Goal: Task Accomplishment & Management: Manage account settings

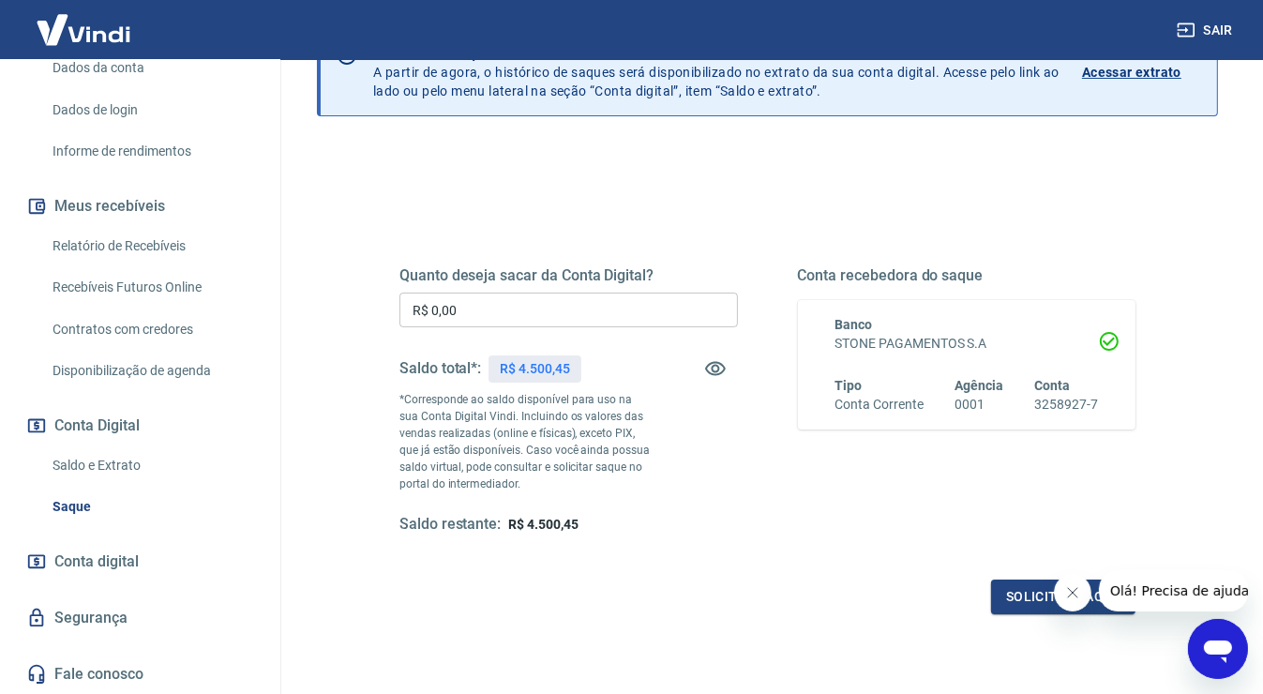
scroll to position [248, 0]
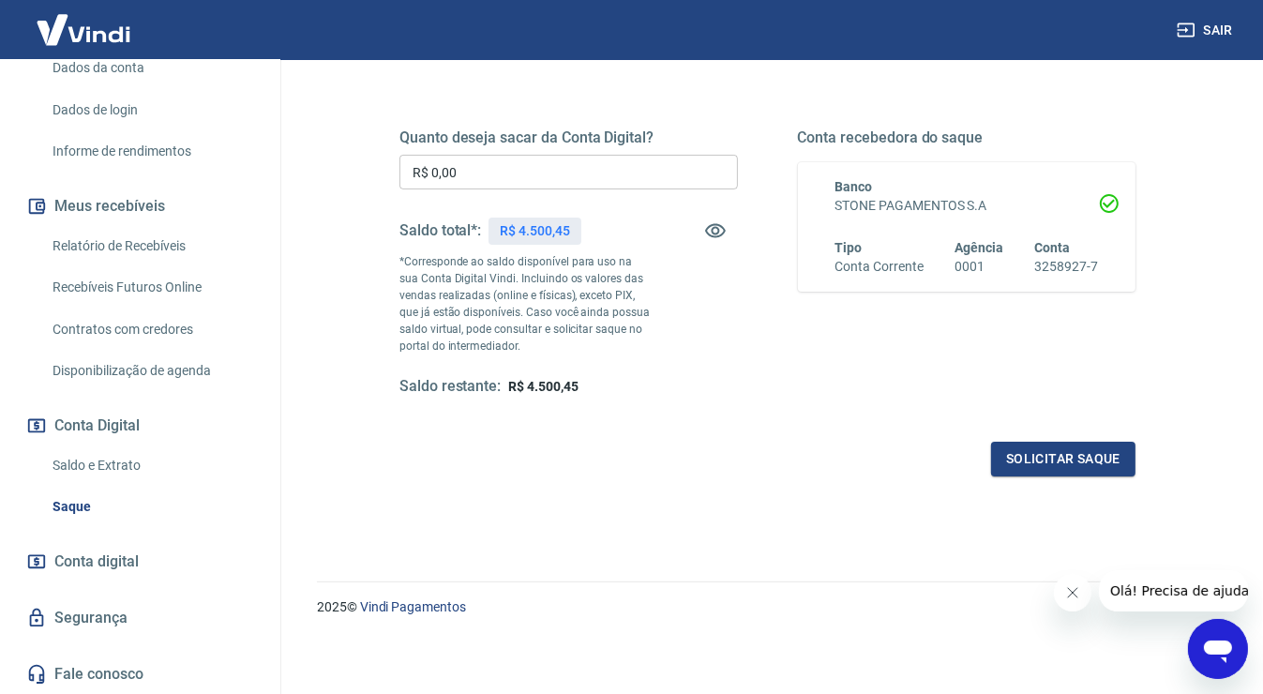
drag, startPoint x: 989, startPoint y: 239, endPoint x: 965, endPoint y: 229, distance: 26.5
click at [986, 240] on span "Agência" at bounding box center [978, 247] width 49 height 15
drag, startPoint x: 965, startPoint y: 229, endPoint x: 890, endPoint y: 146, distance: 111.5
click at [885, 146] on div "Conta recebedora do saque Banco STONE PAGAMENTOS S.A Tipo Conta Corrente Agênci…" at bounding box center [967, 262] width 338 height 268
click at [691, 418] on div "Quanto deseja sacar da Conta Digital? R$ 0,00 ​ Saldo total*: R$ 4.500,45 *Corr…" at bounding box center [767, 279] width 736 height 393
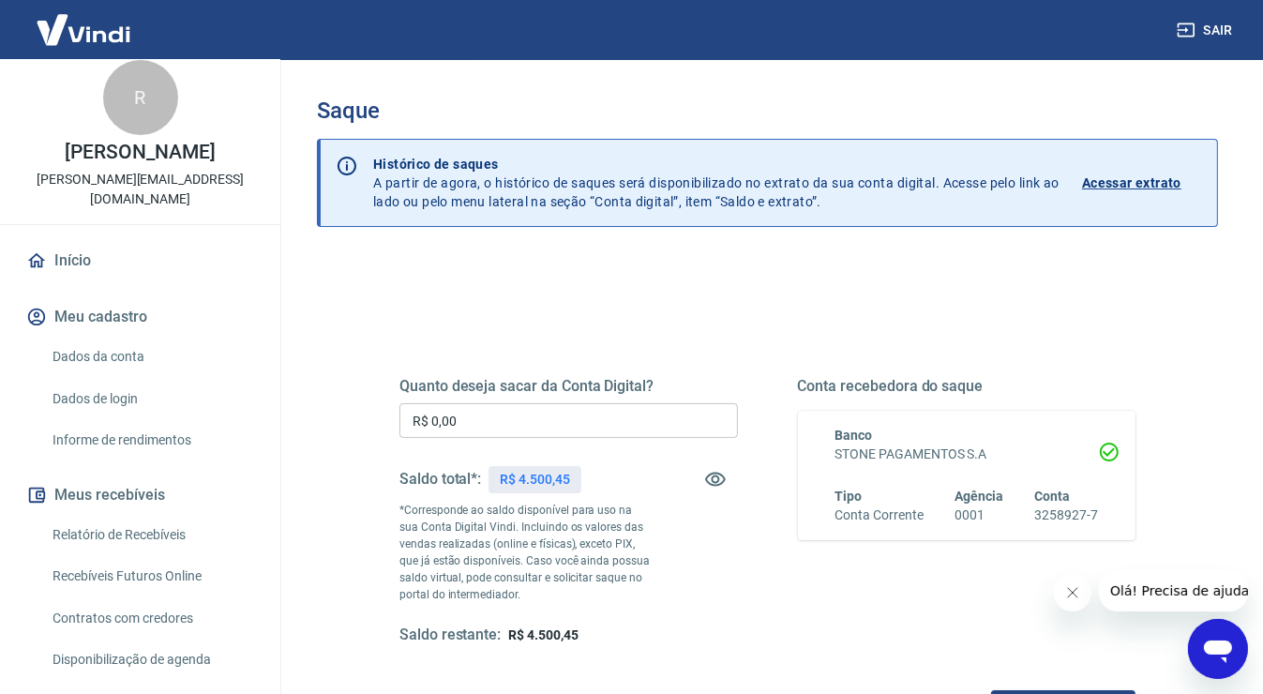
scroll to position [0, 0]
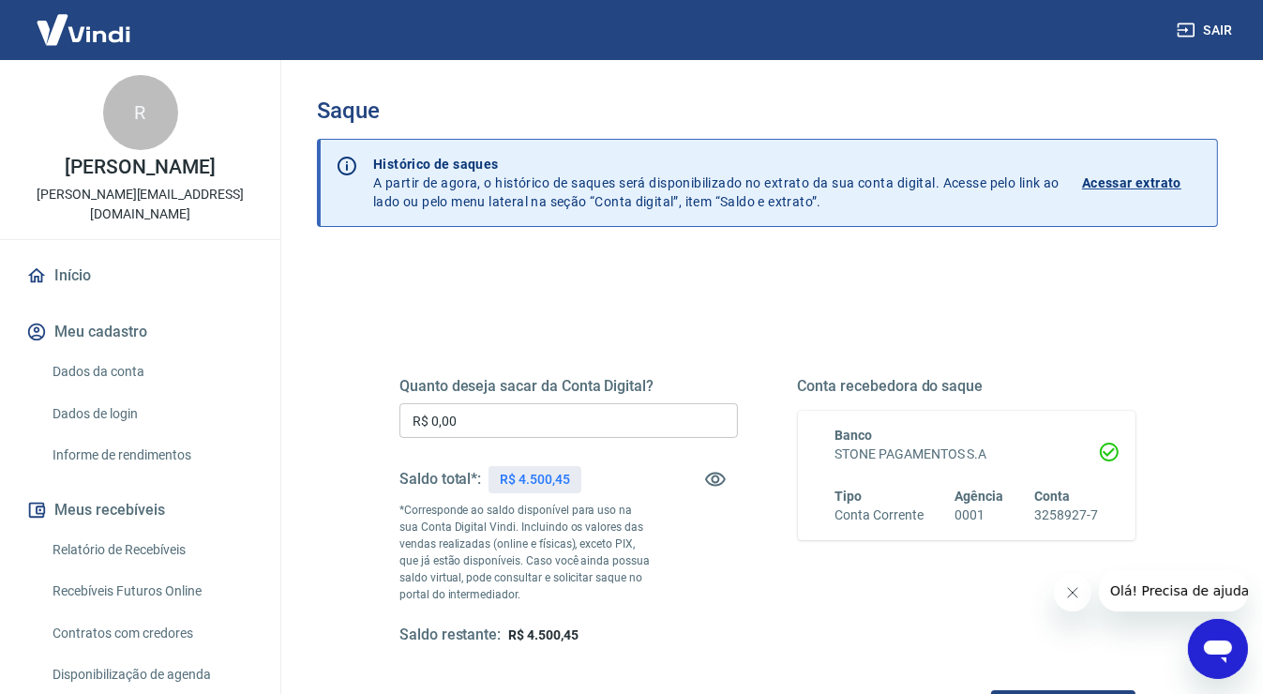
click at [102, 279] on link "Início" at bounding box center [139, 275] width 235 height 41
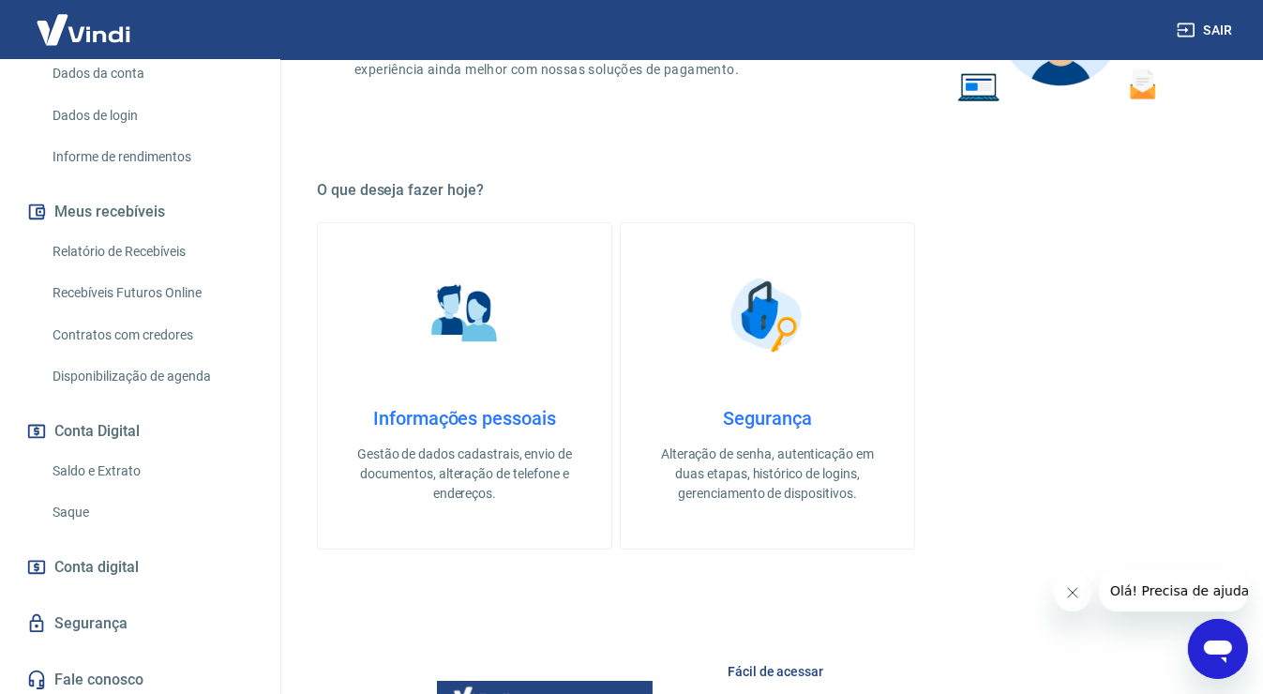
scroll to position [304, 0]
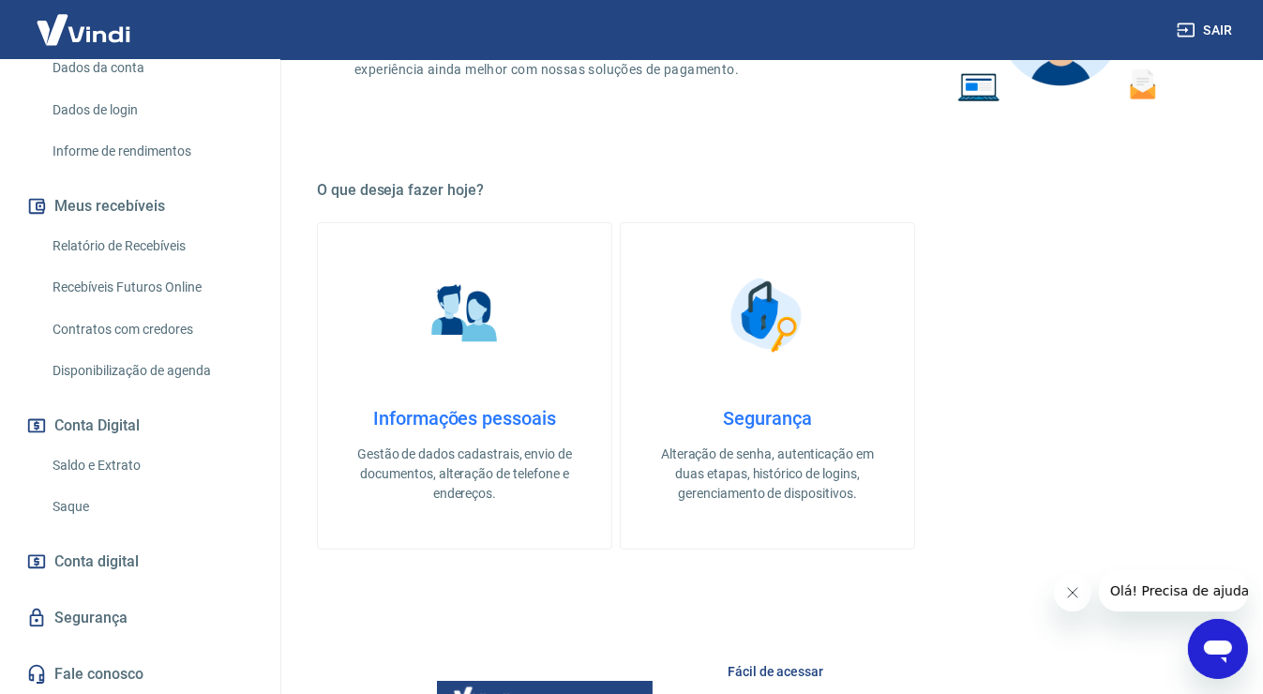
click at [96, 502] on link "Saque" at bounding box center [151, 506] width 213 height 38
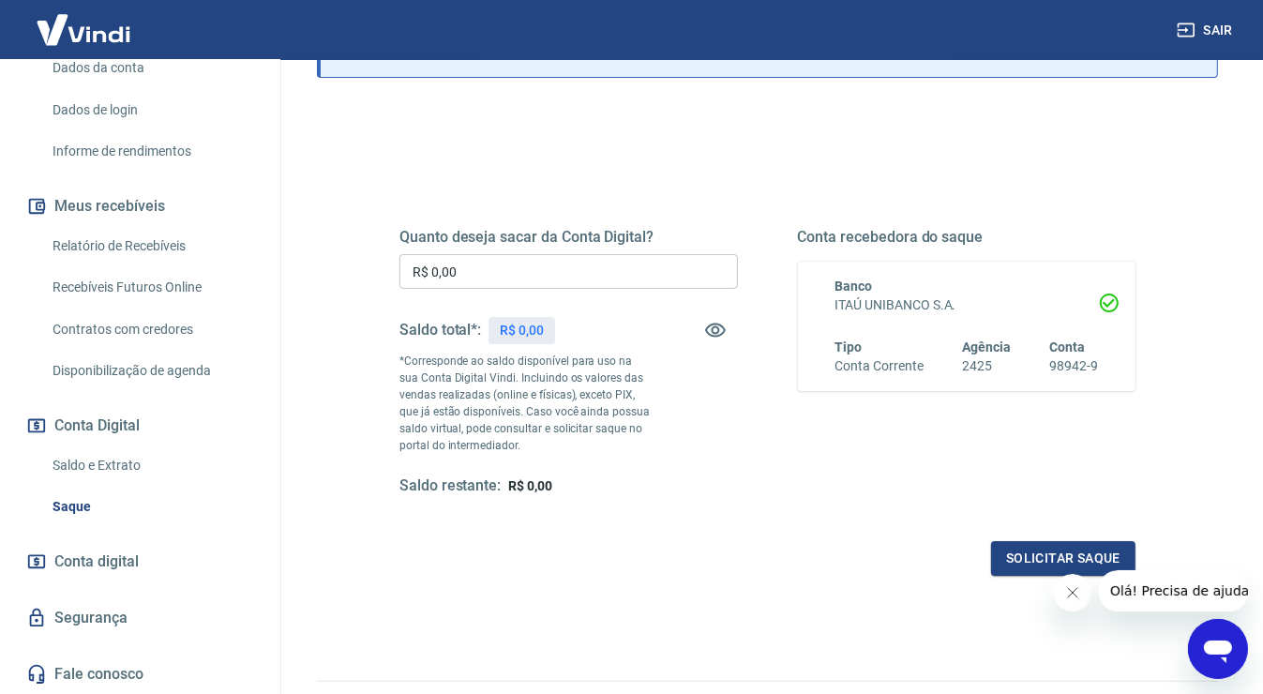
scroll to position [187, 0]
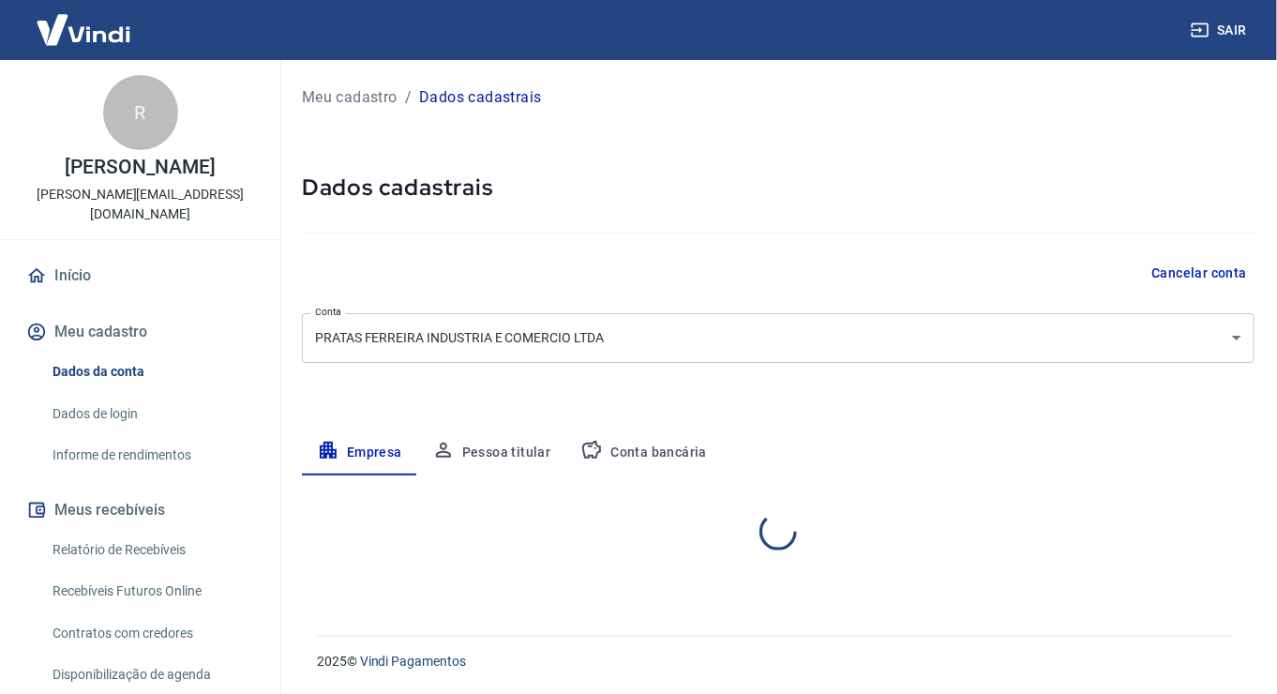
select select "SP"
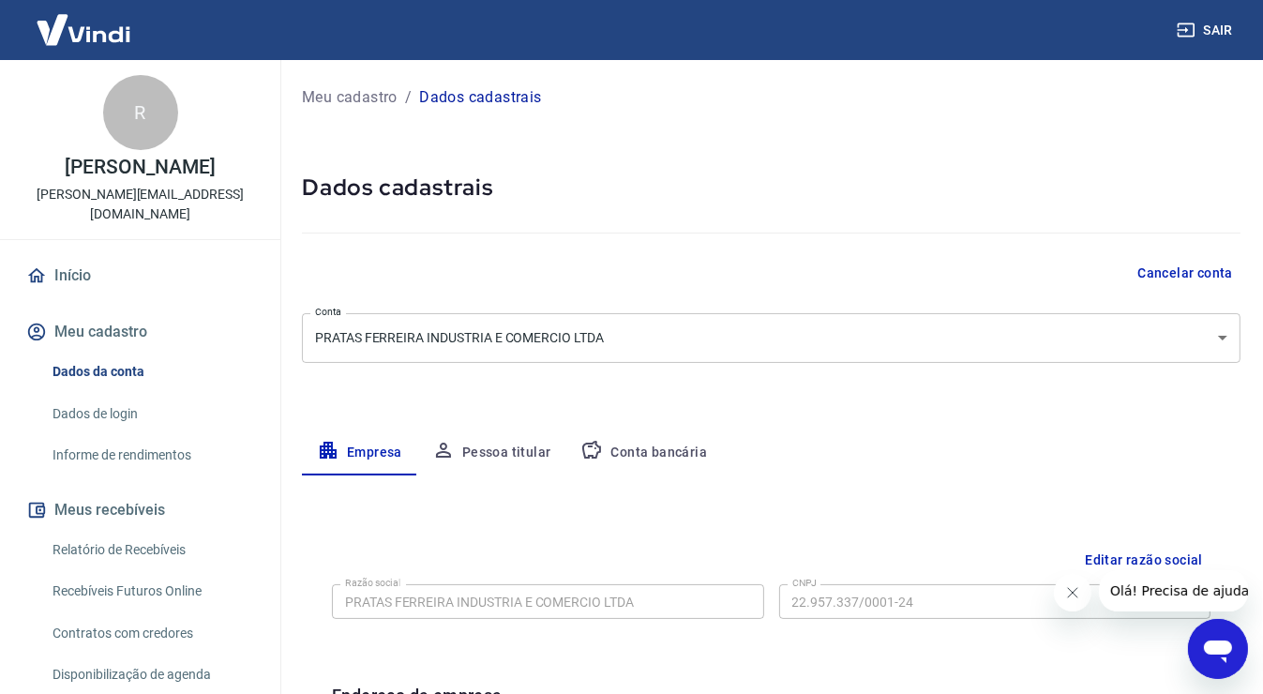
click at [612, 457] on button "Conta bancária" at bounding box center [643, 452] width 157 height 45
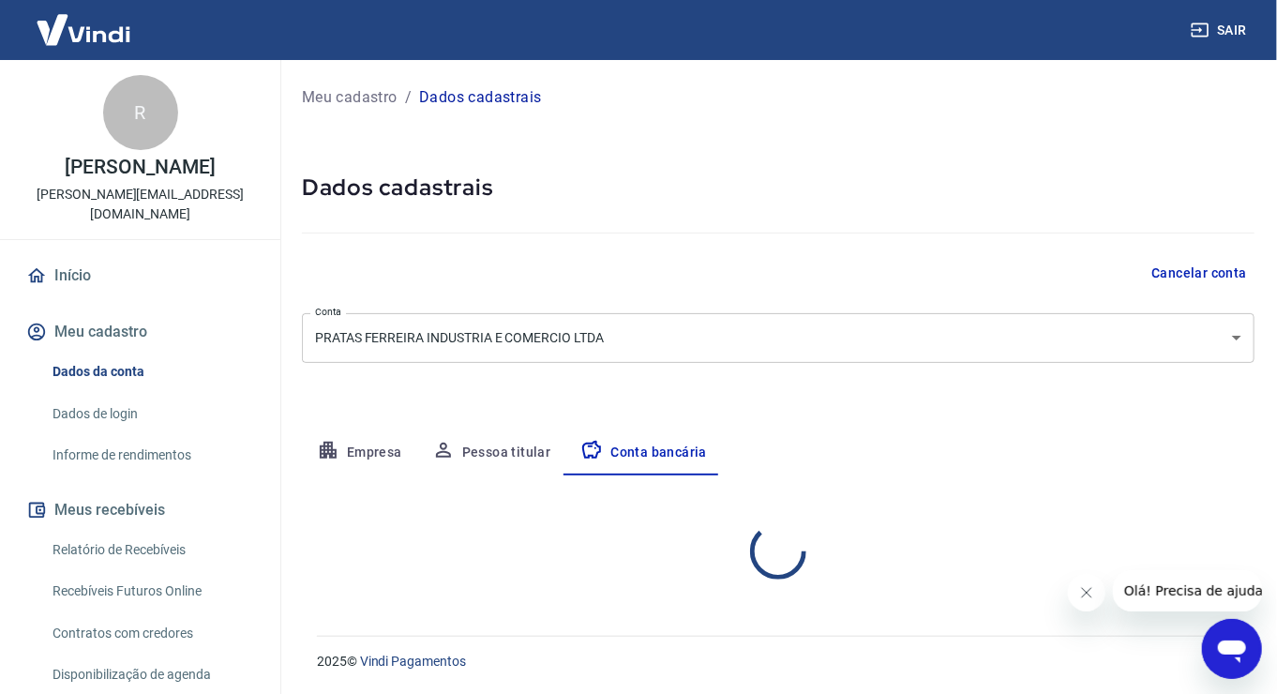
select select "1"
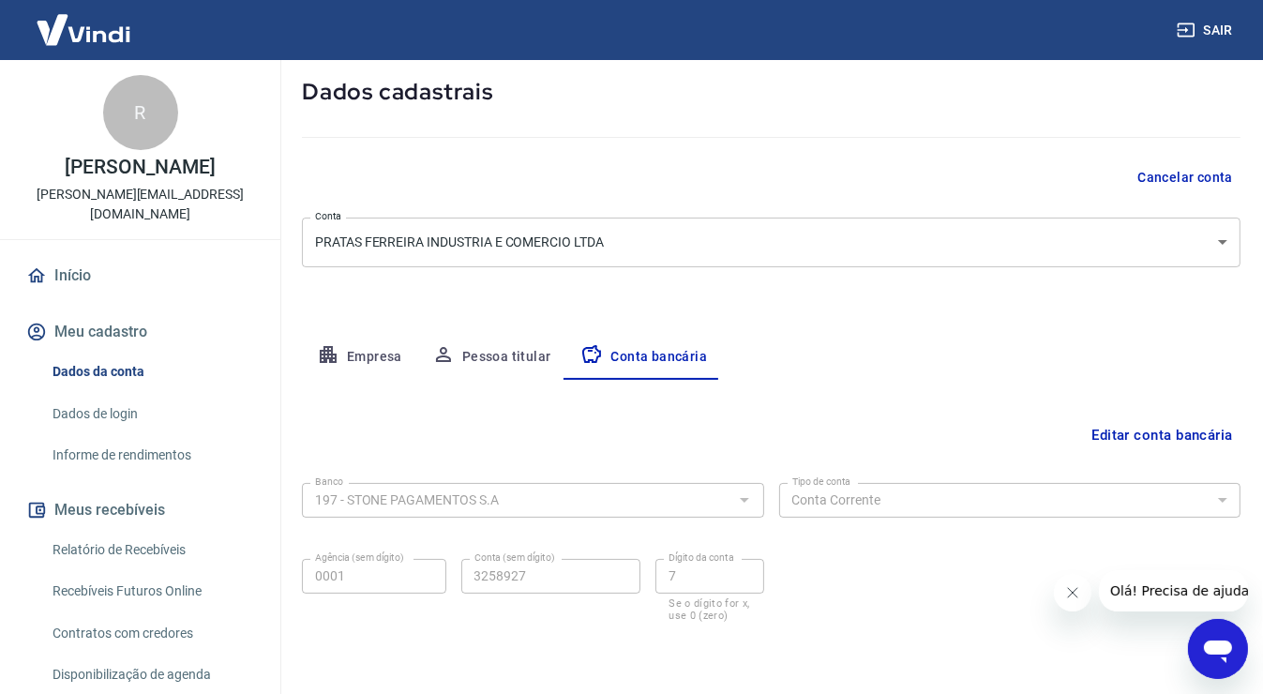
scroll to position [159, 0]
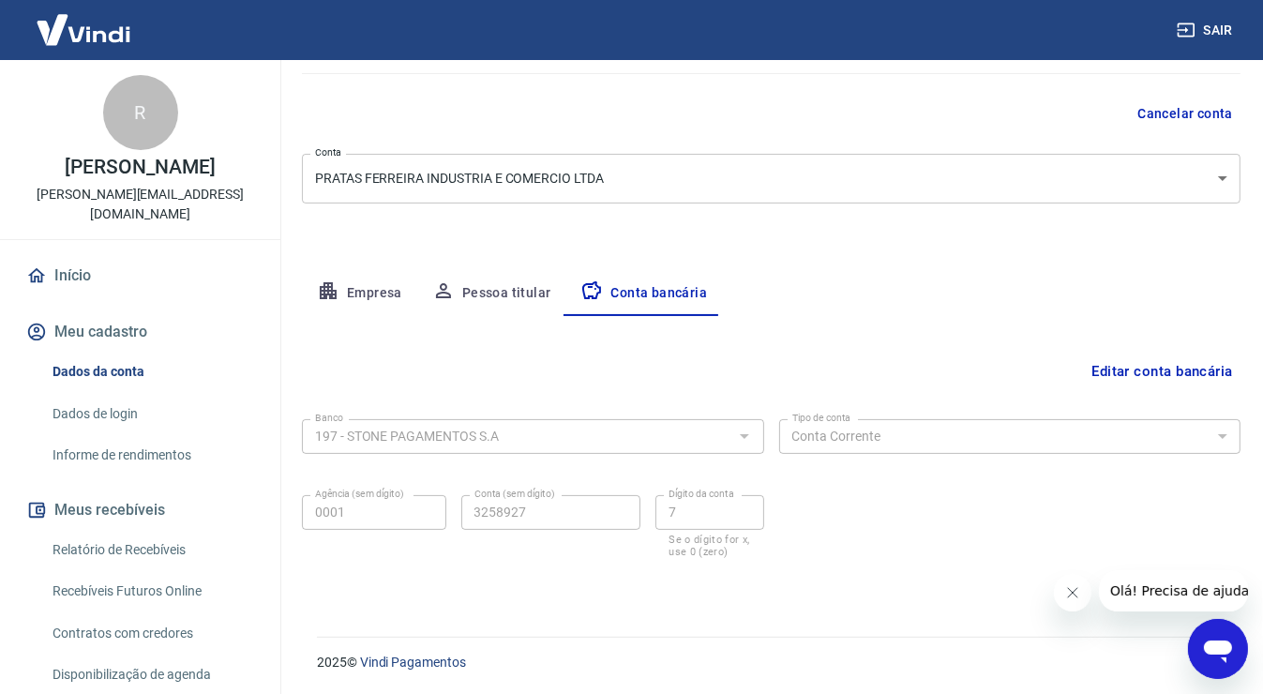
click at [1183, 374] on button "Editar conta bancária" at bounding box center [1162, 371] width 157 height 36
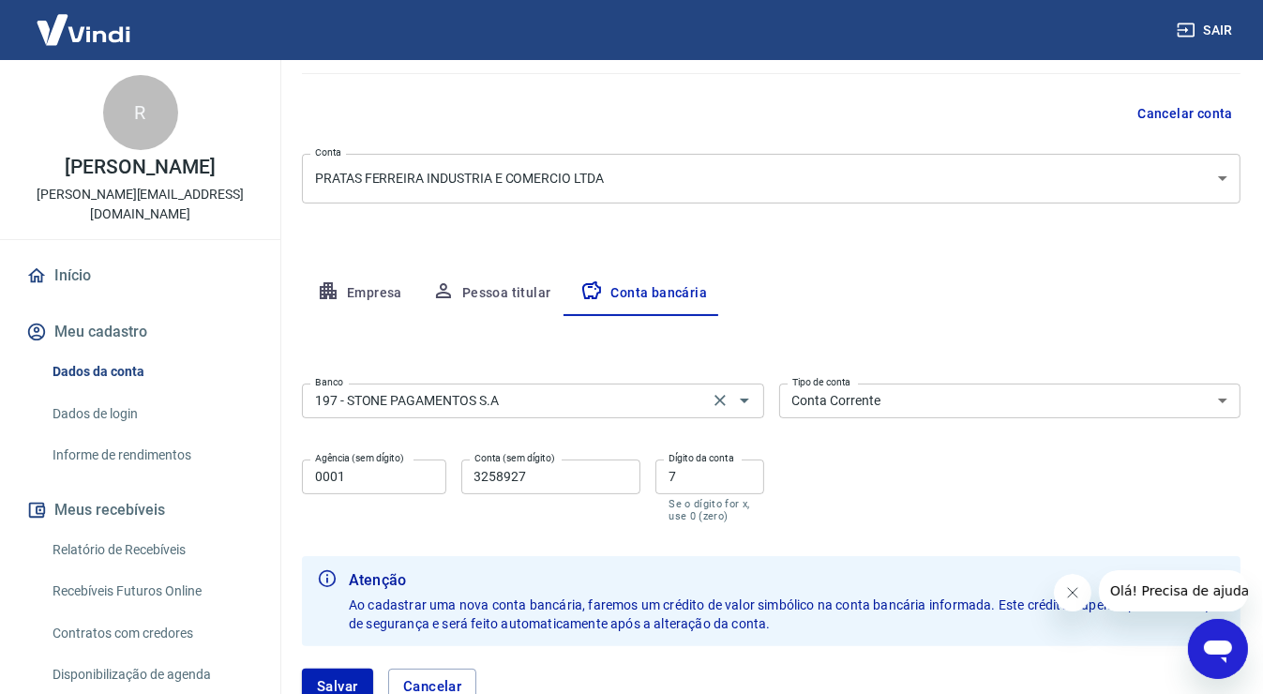
click at [551, 410] on input "197 - STONE PAGAMENTOS S.A" at bounding box center [505, 400] width 396 height 23
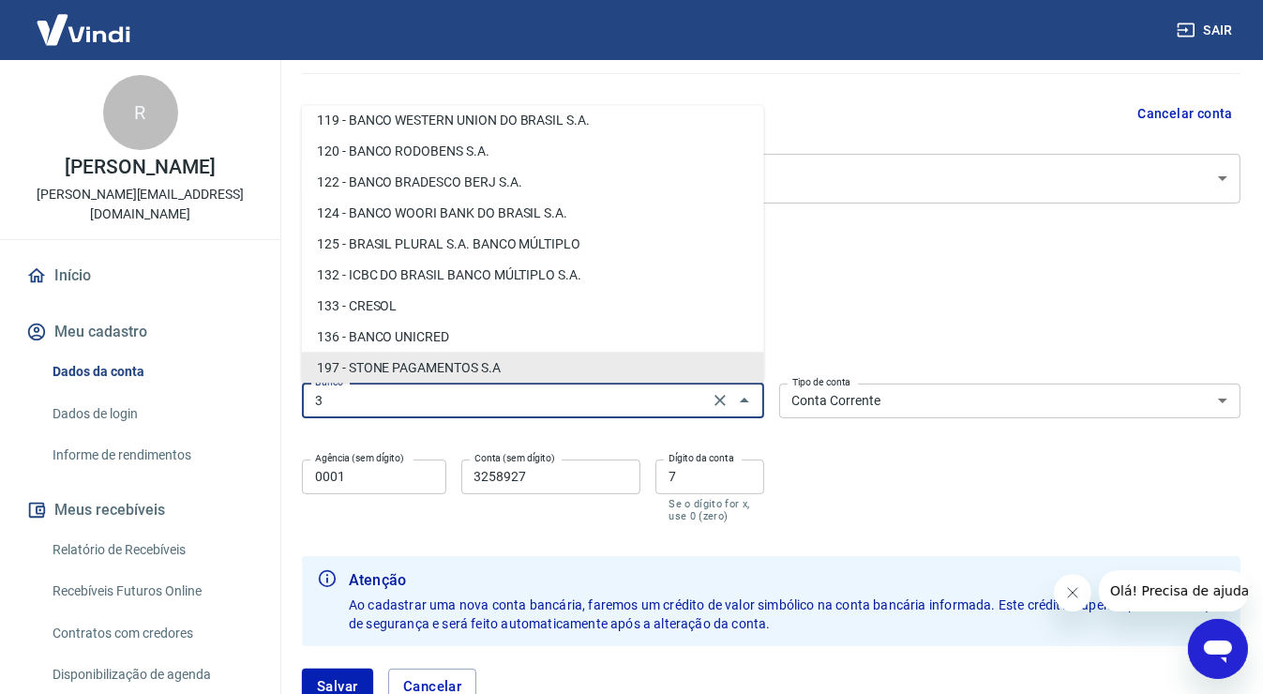
scroll to position [0, 0]
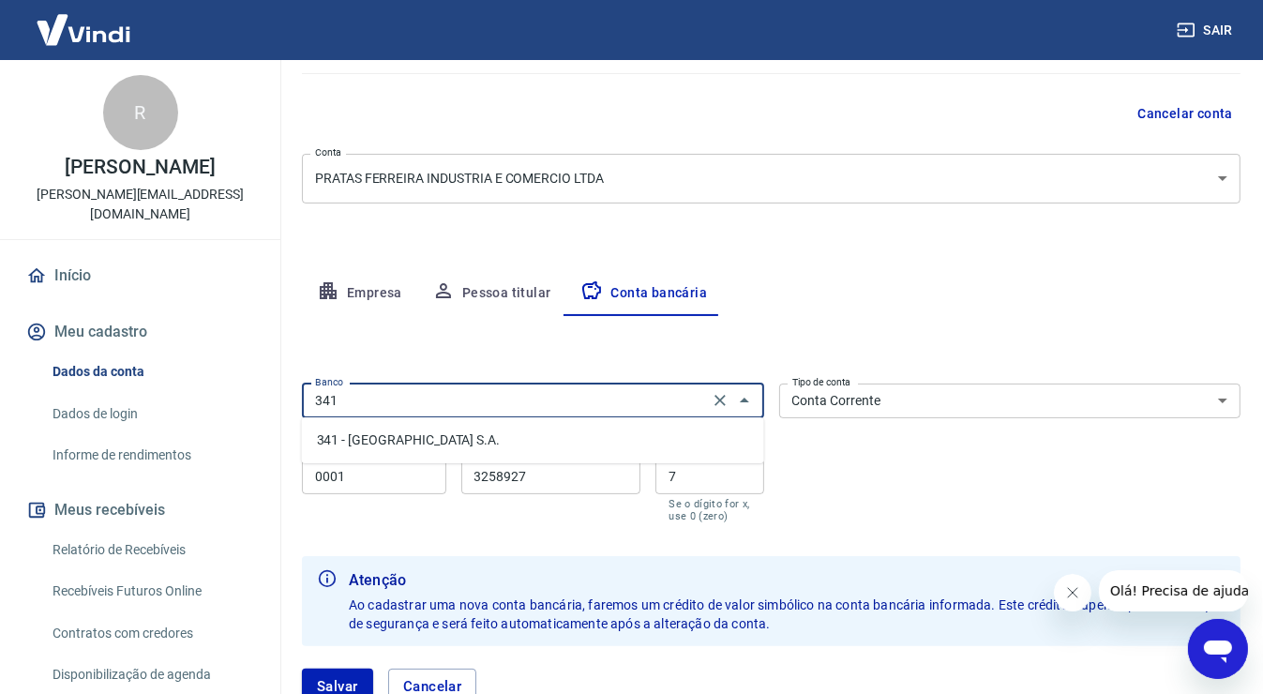
click at [512, 442] on li "341 - ITAÚ UNIBANCO S.A." at bounding box center [533, 440] width 462 height 31
type input "341 - ITAÚ UNIBANCO S.A."
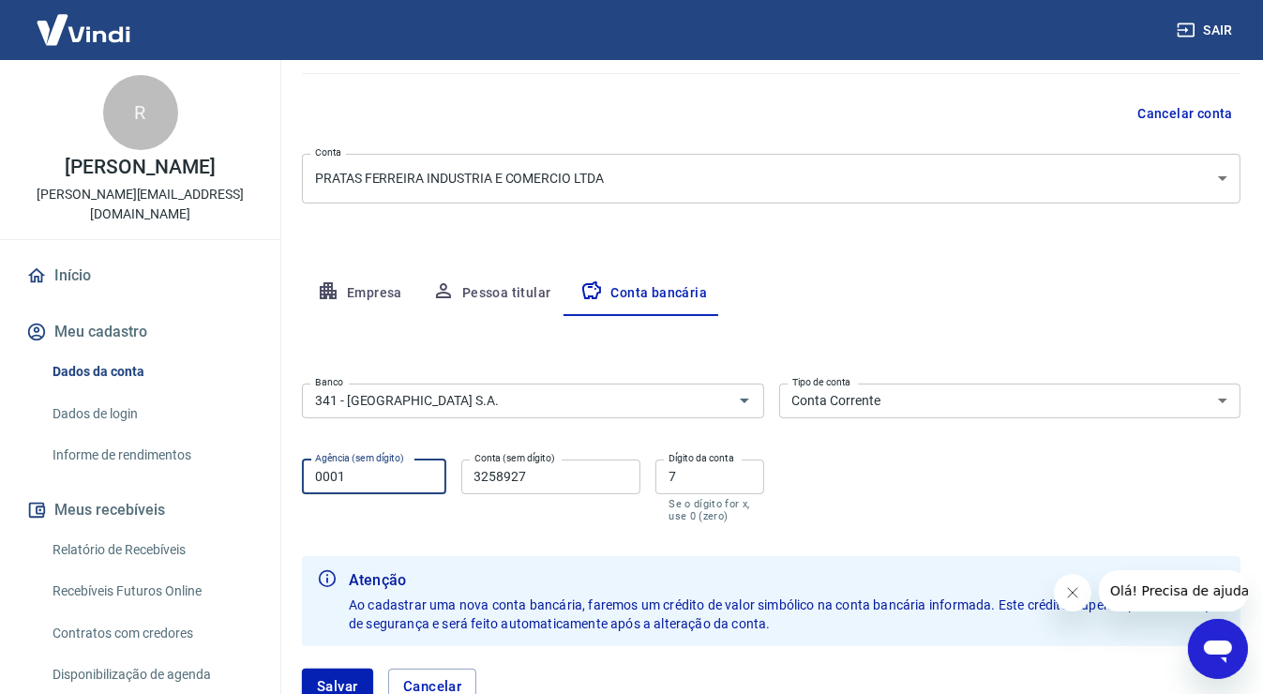
click at [361, 474] on input "0001" at bounding box center [374, 476] width 144 height 35
type input "0"
type input "2425"
drag, startPoint x: 553, startPoint y: 476, endPoint x: 403, endPoint y: 471, distance: 150.1
click at [403, 471] on div "Agência (sem dígito) 2425 Agência (sem dígito) Conta (sem dígito) 3258927 Conta…" at bounding box center [533, 489] width 462 height 74
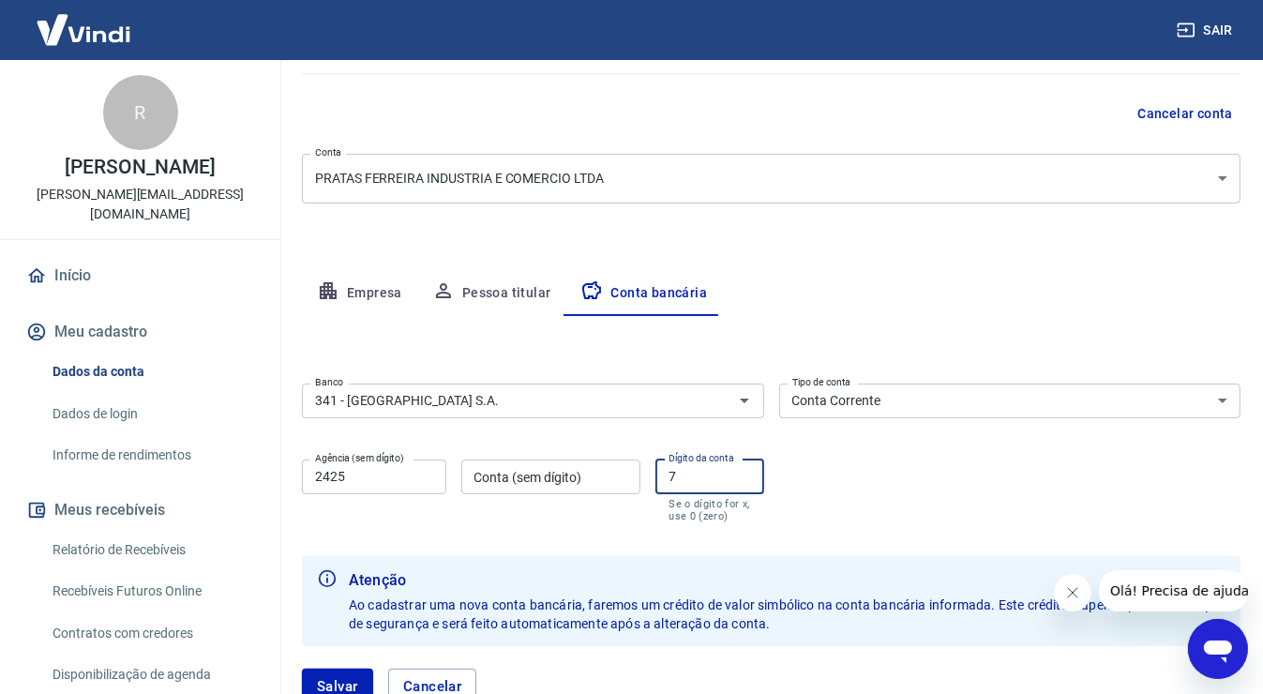
click at [643, 468] on div "Agência (sem dígito) 2425 Agência (sem dígito) Conta (sem dígito) Conta (sem dí…" at bounding box center [533, 489] width 462 height 74
click at [564, 483] on input "Conta (sem dígito)" at bounding box center [551, 476] width 180 height 35
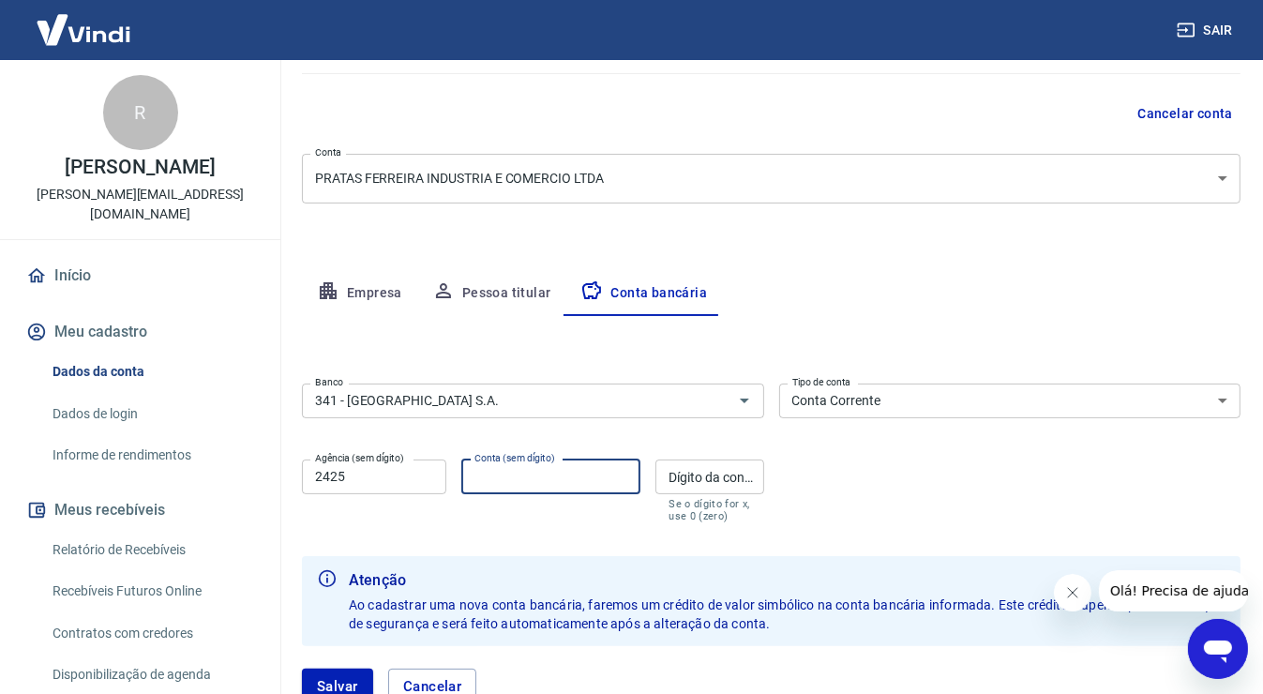
click at [562, 483] on input "Conta (sem dígito)" at bounding box center [551, 476] width 180 height 35
type input "98942"
click at [714, 474] on input "Dígito da conta" at bounding box center [709, 476] width 108 height 35
type input "9"
click at [879, 472] on div "Banco 341 - ITAÚ UNIBANCO S.A. Banco Tipo de conta Conta Corrente Conta Poupanç…" at bounding box center [771, 451] width 938 height 150
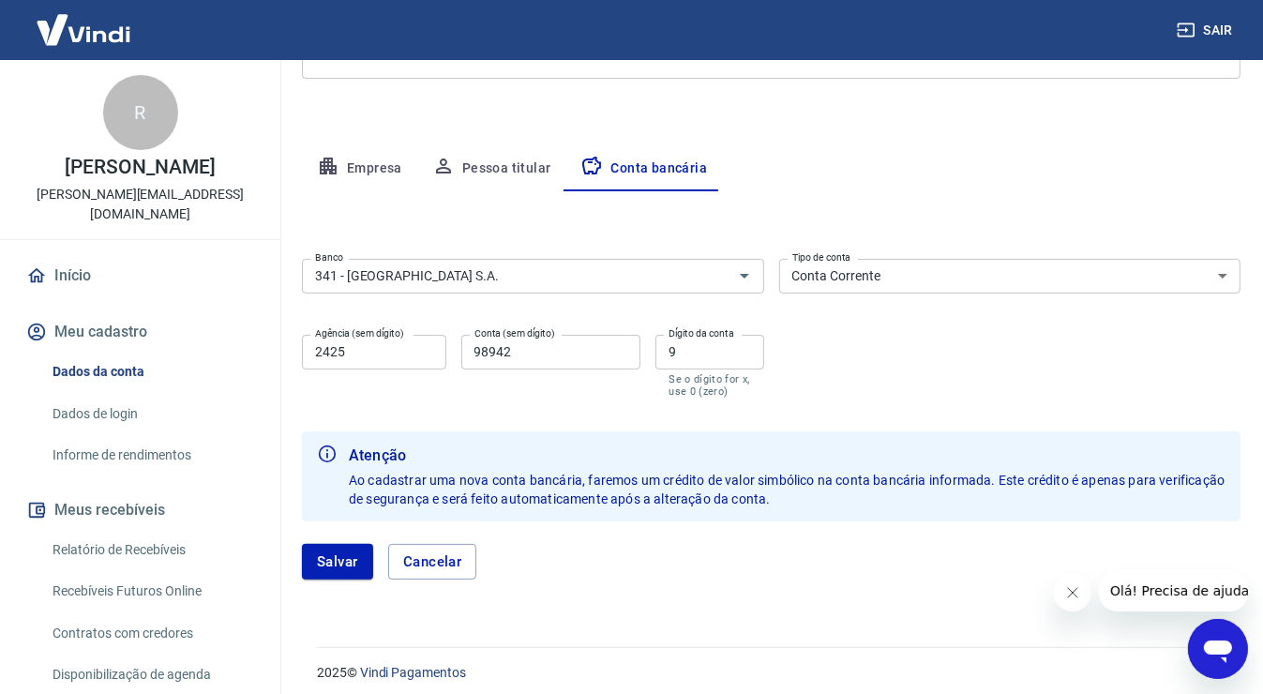
scroll to position [294, 0]
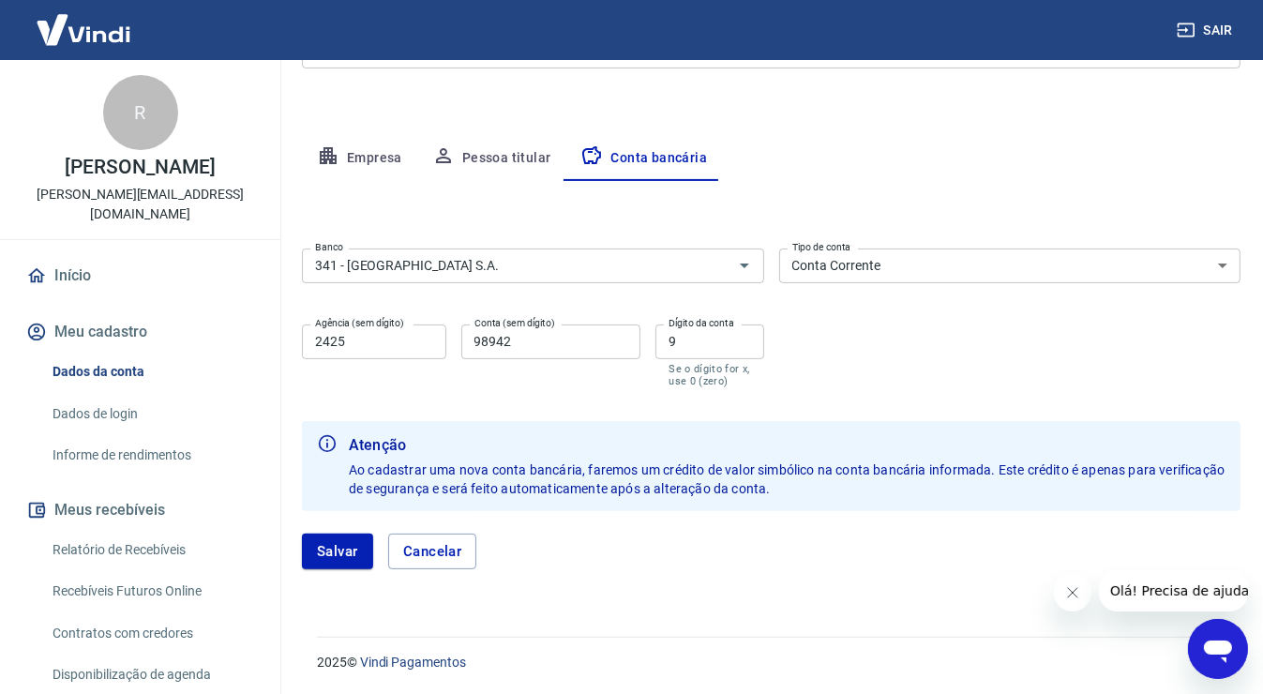
click at [336, 553] on button "Salvar" at bounding box center [337, 551] width 71 height 36
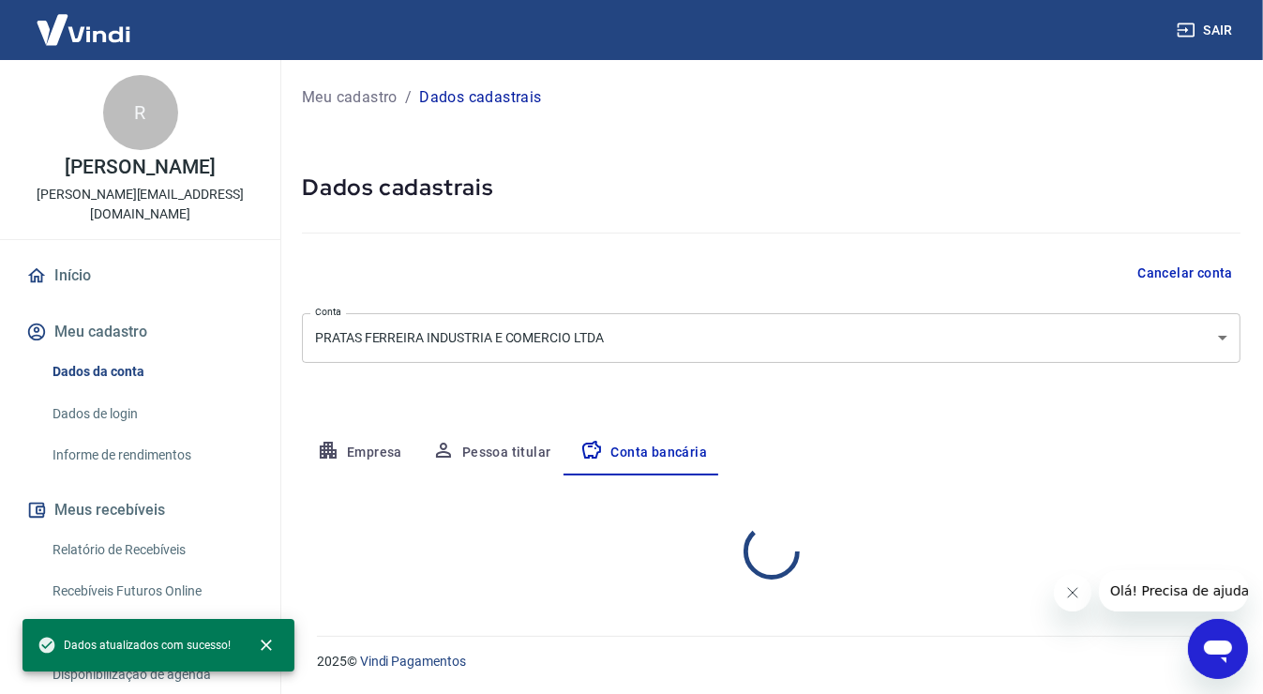
scroll to position [0, 0]
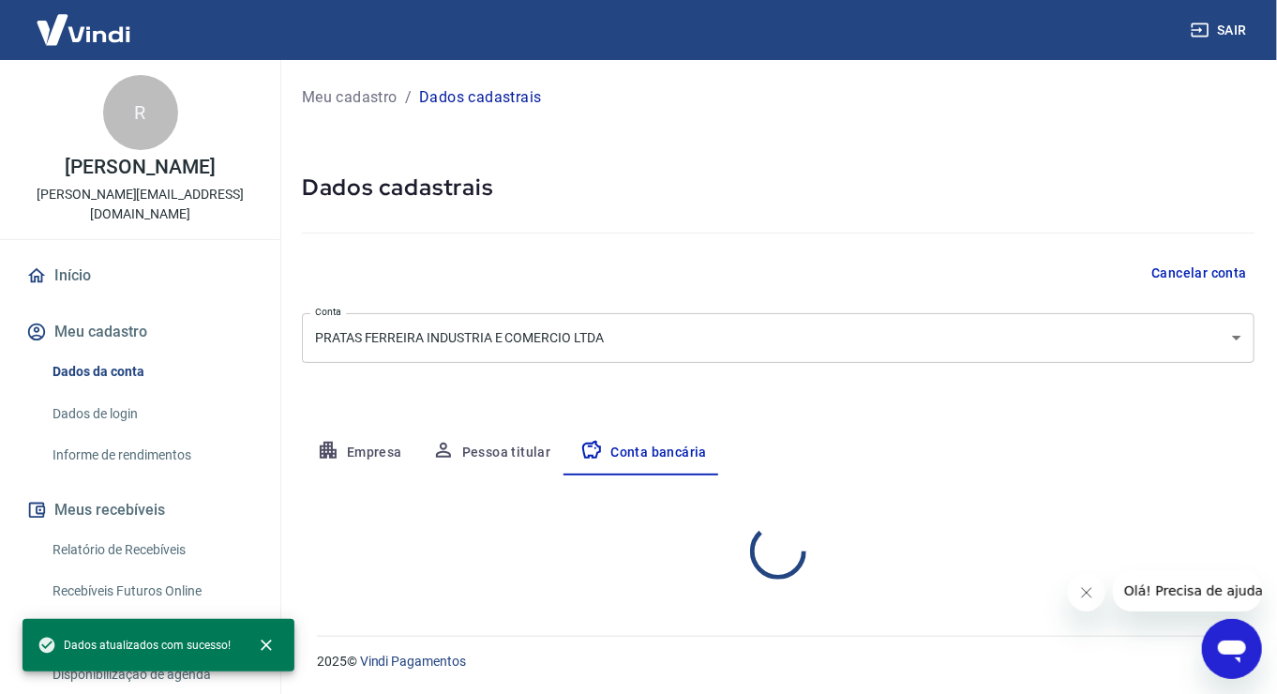
select select "1"
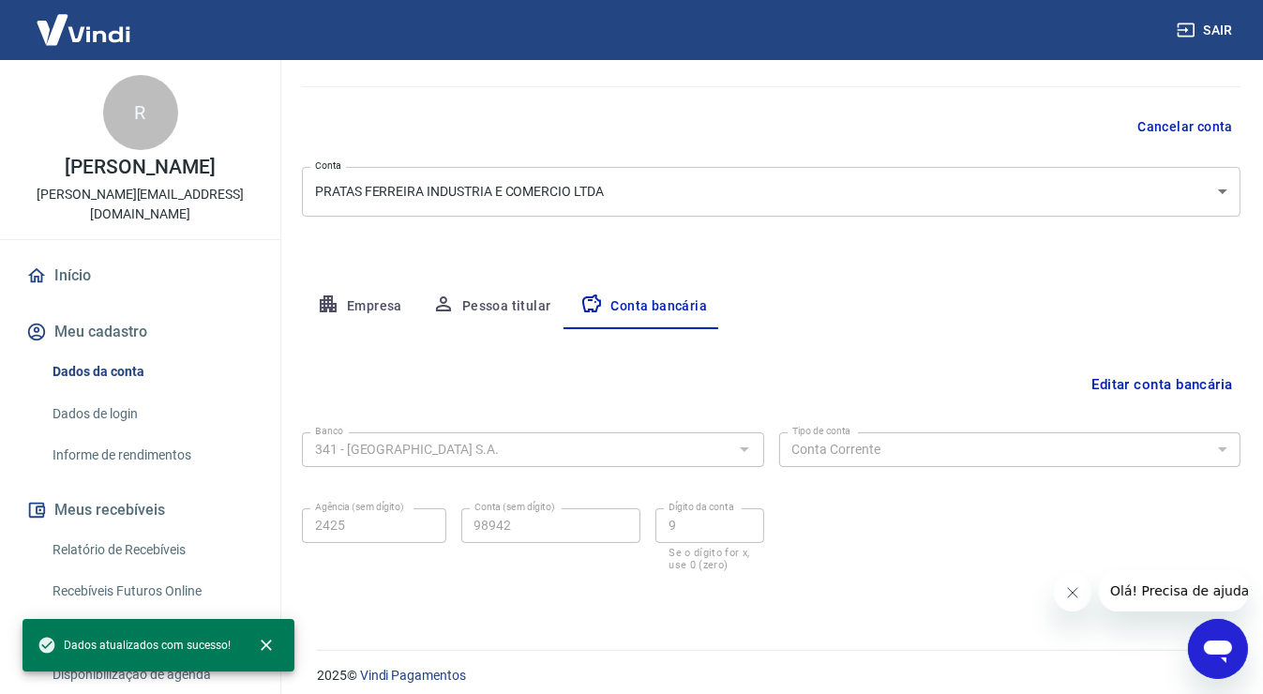
scroll to position [159, 0]
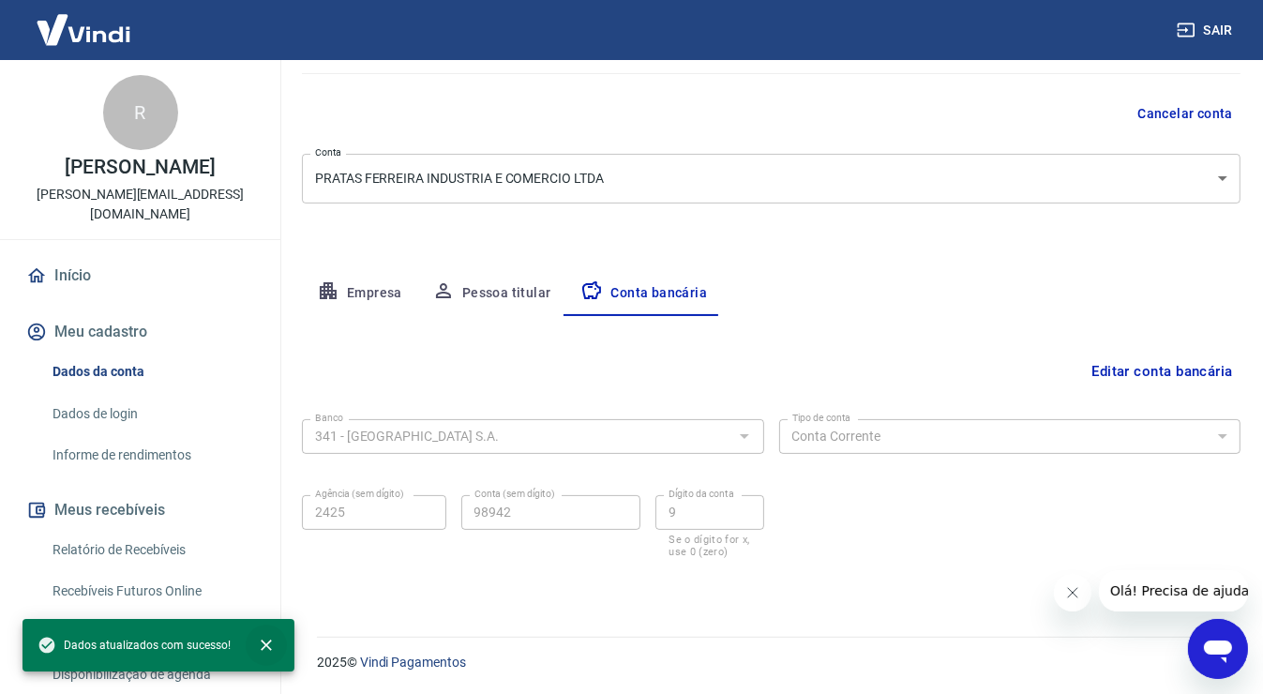
click at [264, 643] on icon "close" at bounding box center [266, 645] width 19 height 19
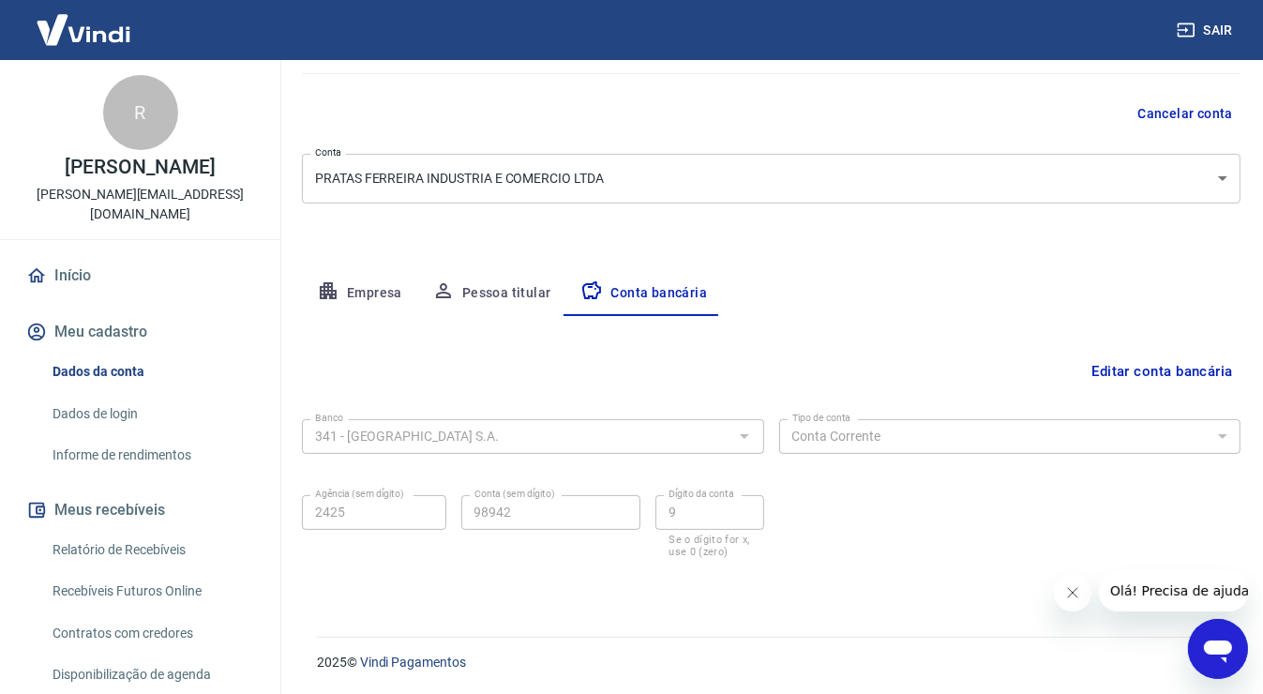
scroll to position [0, 0]
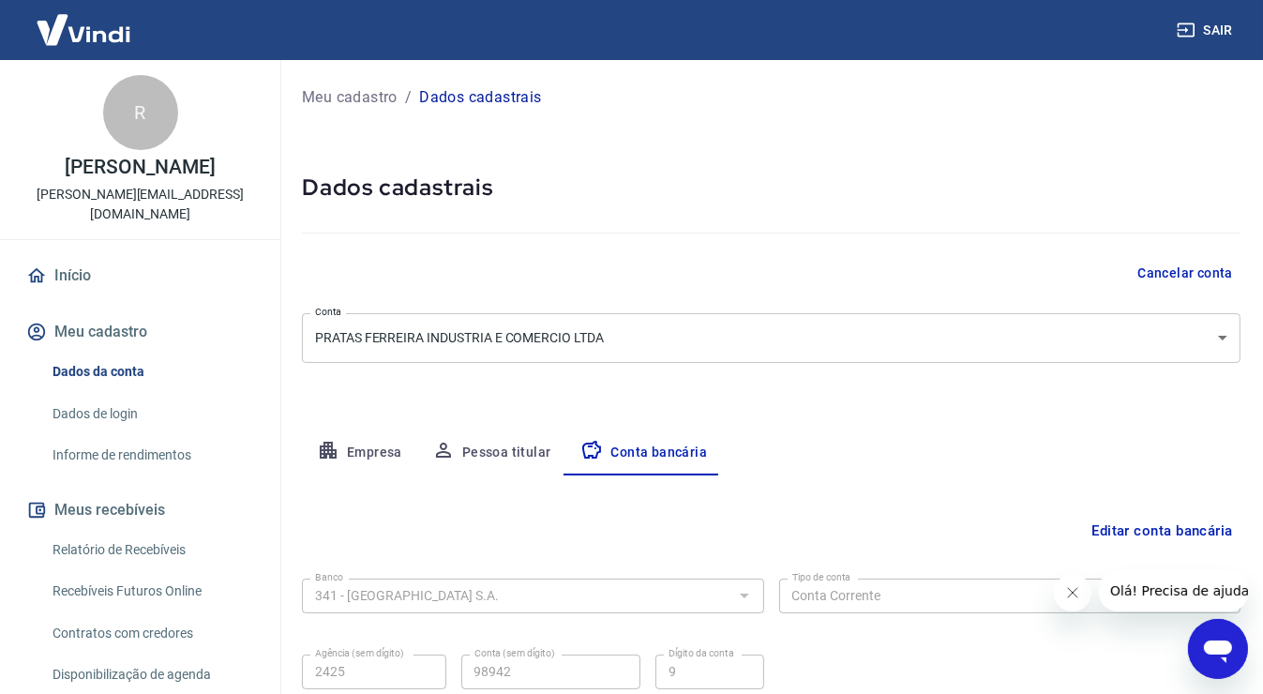
click at [91, 22] on img at bounding box center [83, 29] width 122 height 57
